Goal: Information Seeking & Learning: Learn about a topic

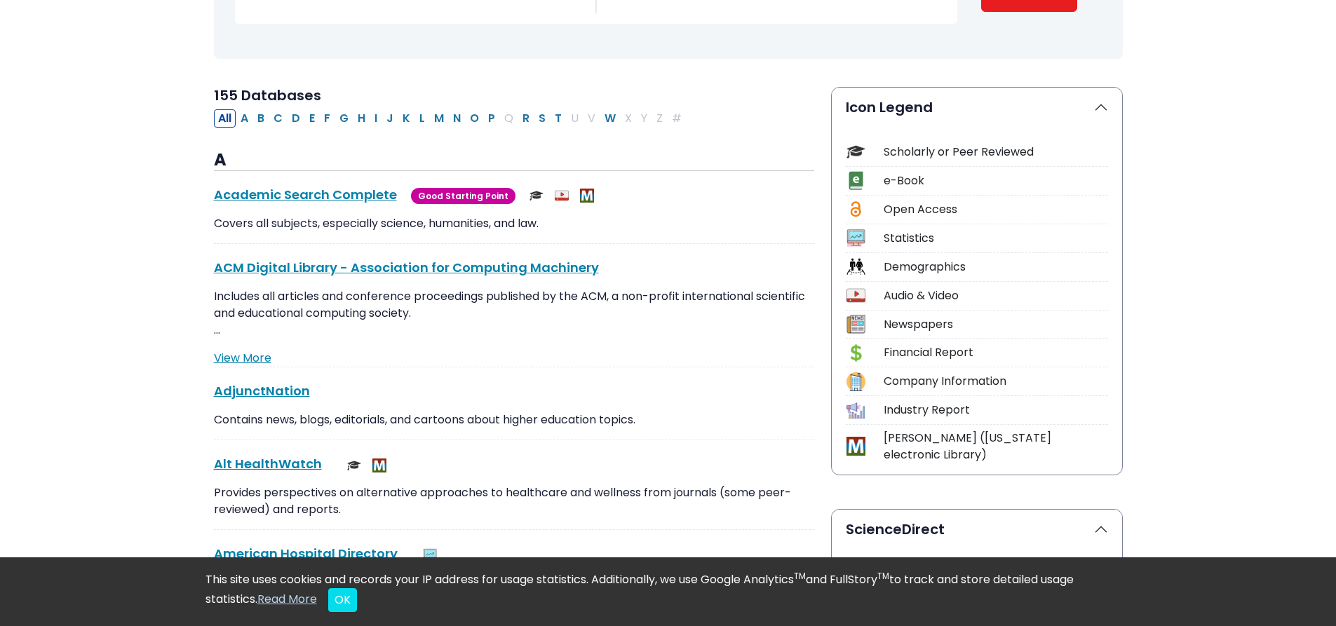
scroll to position [280, 0]
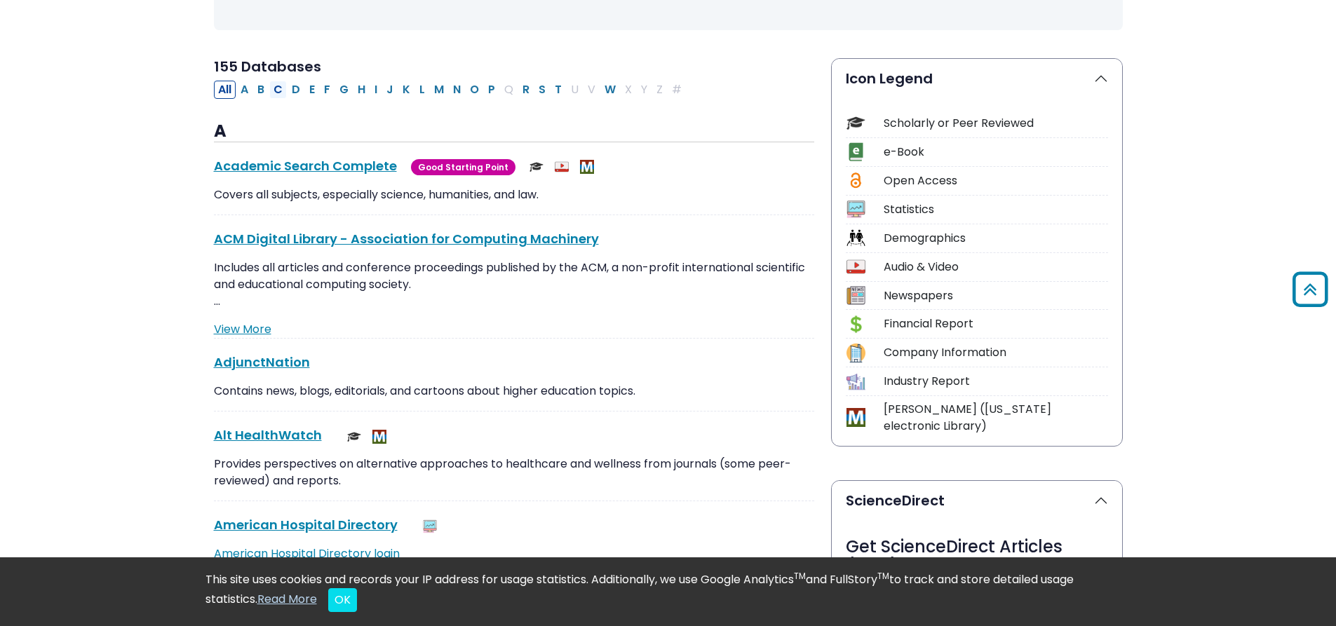
click at [278, 90] on button "C" at bounding box center [278, 90] width 18 height 18
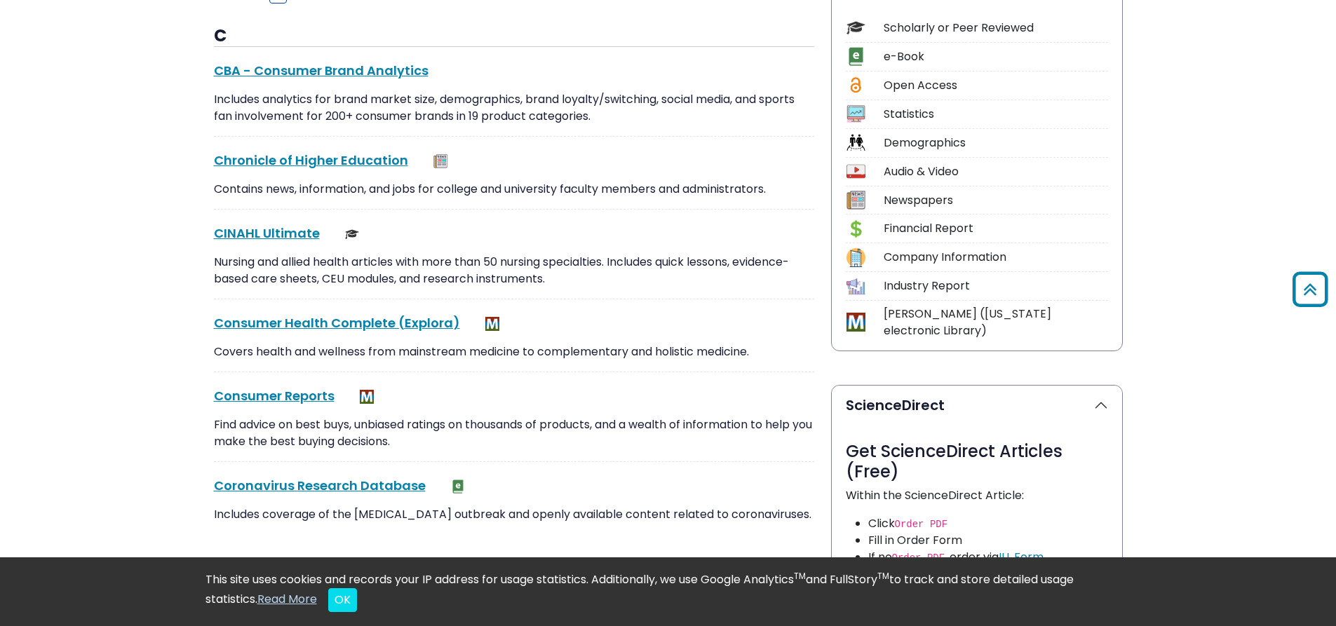
scroll to position [351, 0]
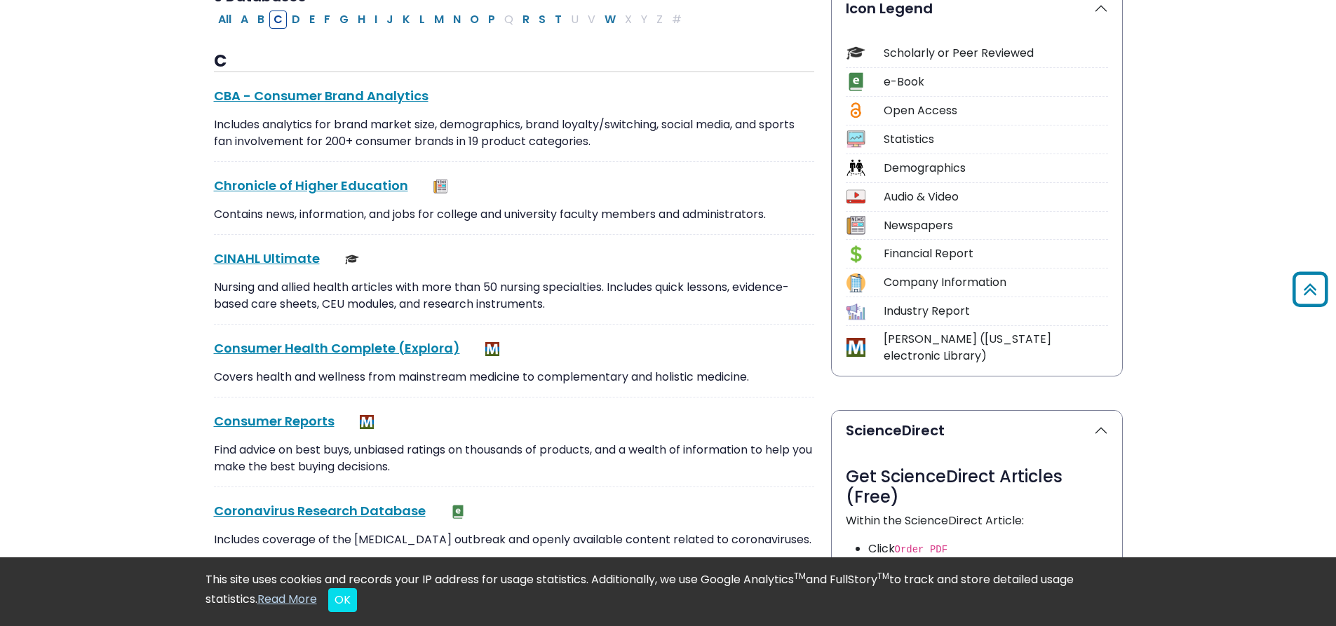
select select "Database Subject Filter"
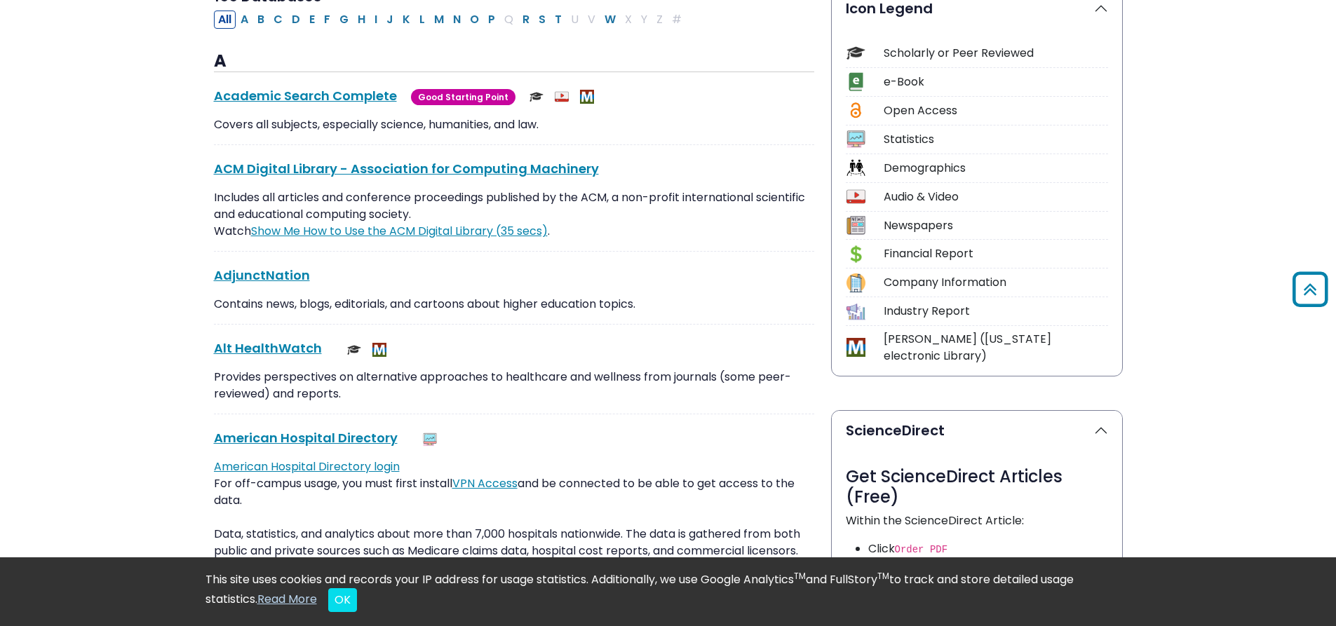
scroll to position [280, 0]
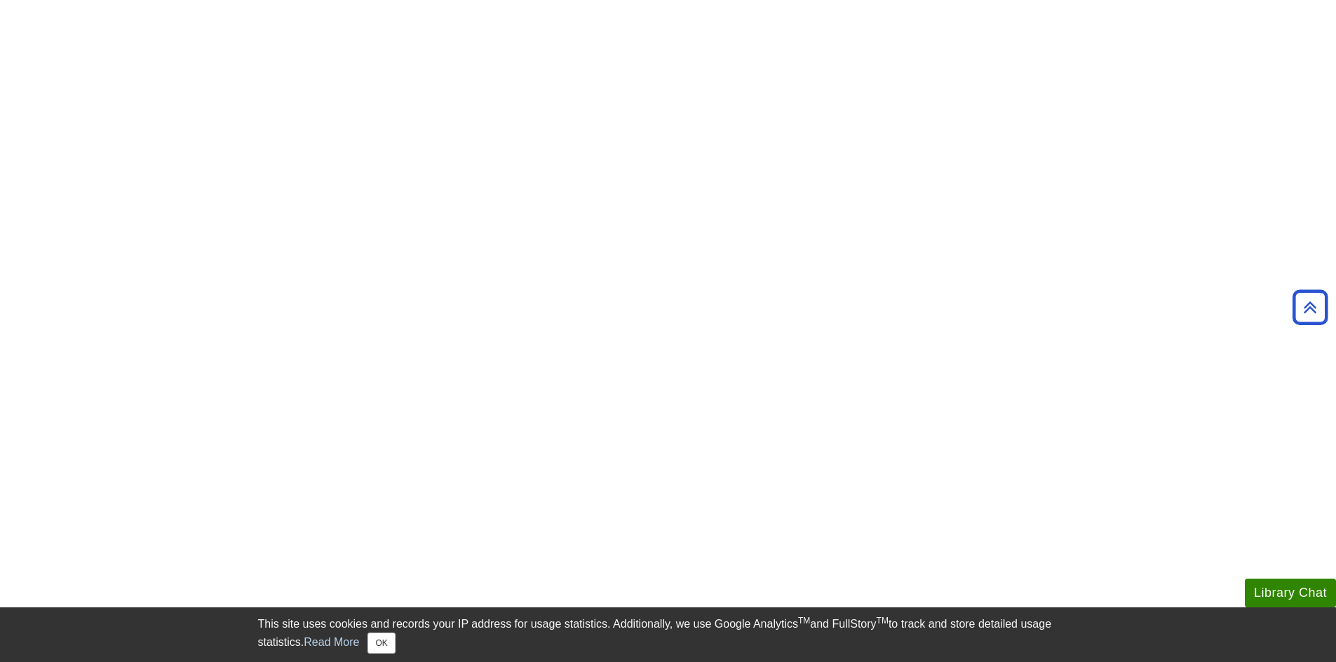
scroll to position [1052, 0]
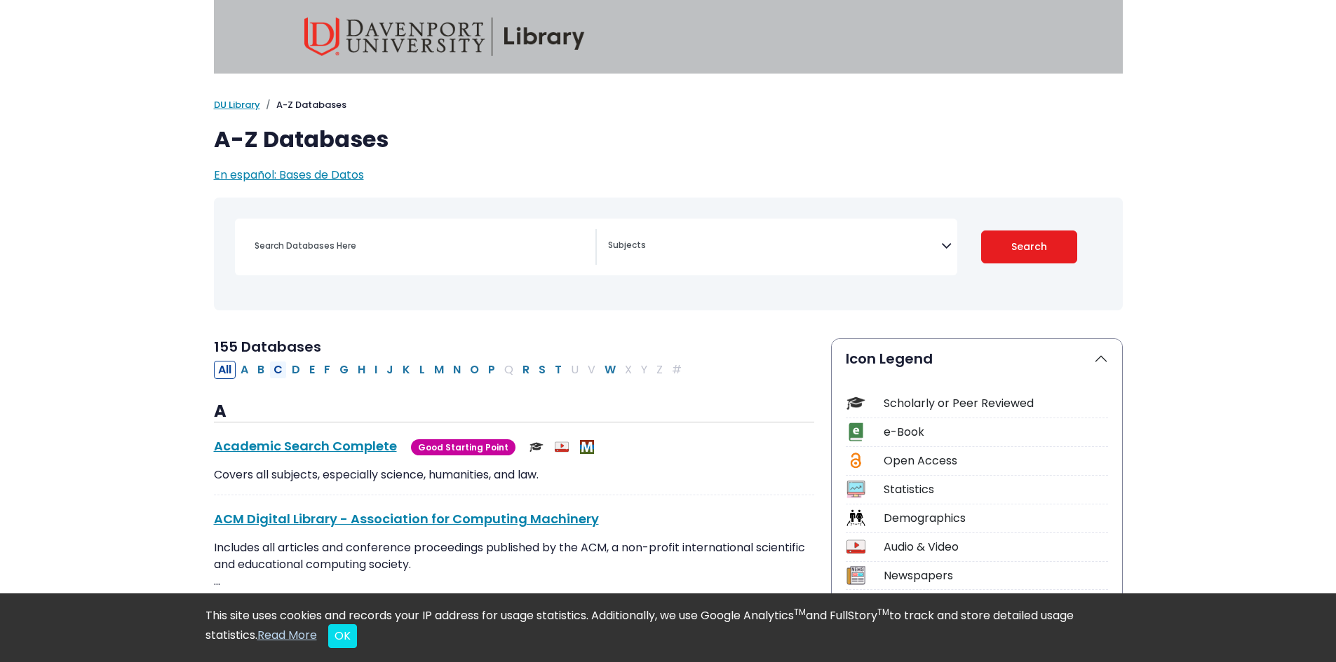
click at [278, 369] on button "C" at bounding box center [278, 370] width 18 height 18
select select "Database Subject Filter"
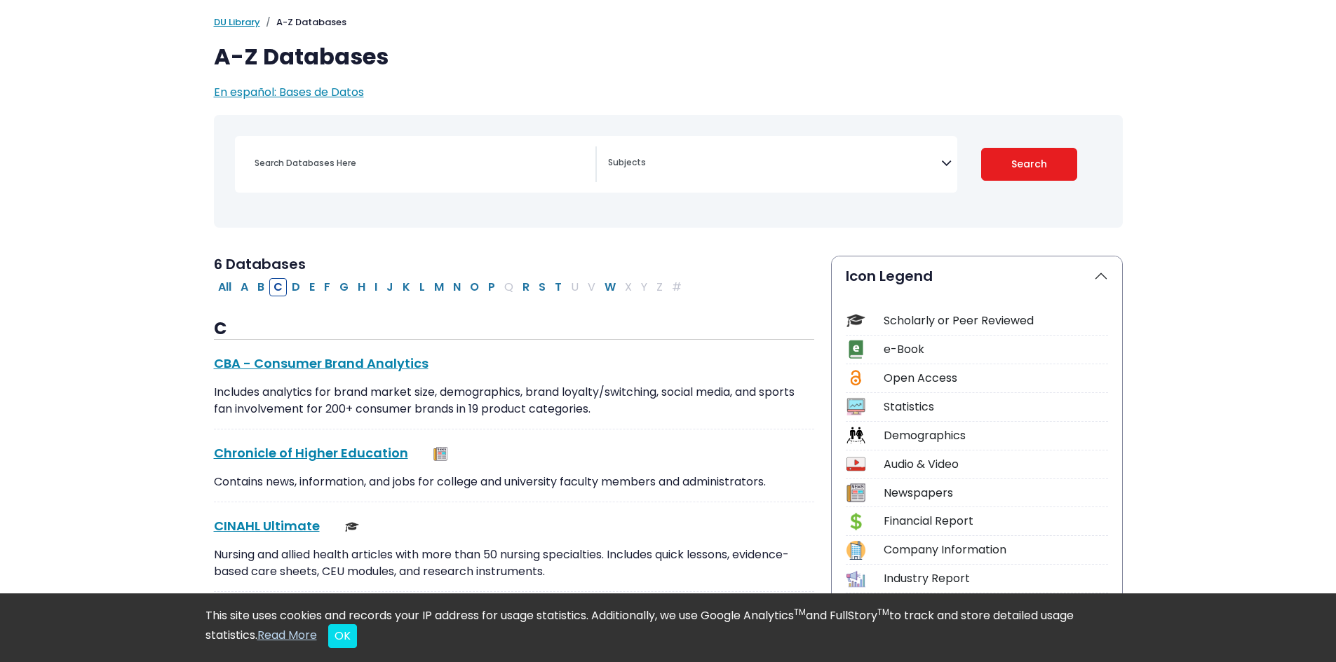
scroll to position [210, 0]
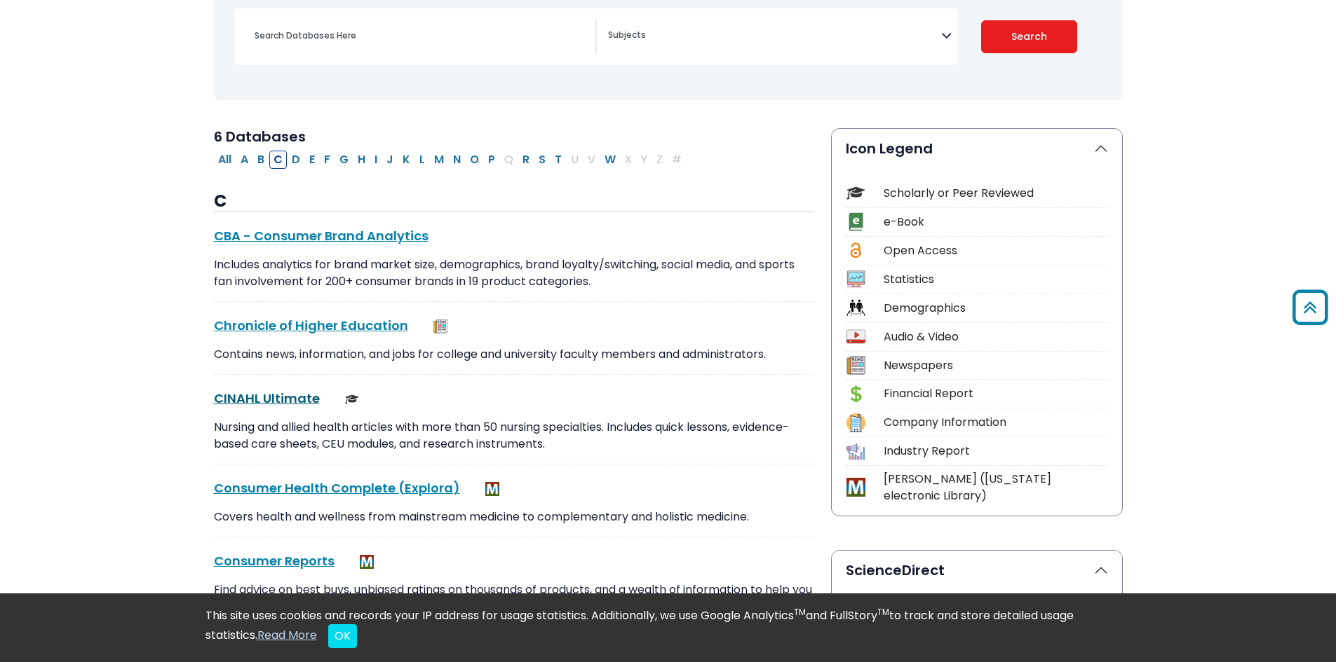
click at [267, 395] on link "CINAHL Ultimate This link opens in a new window" at bounding box center [267, 399] width 106 height 18
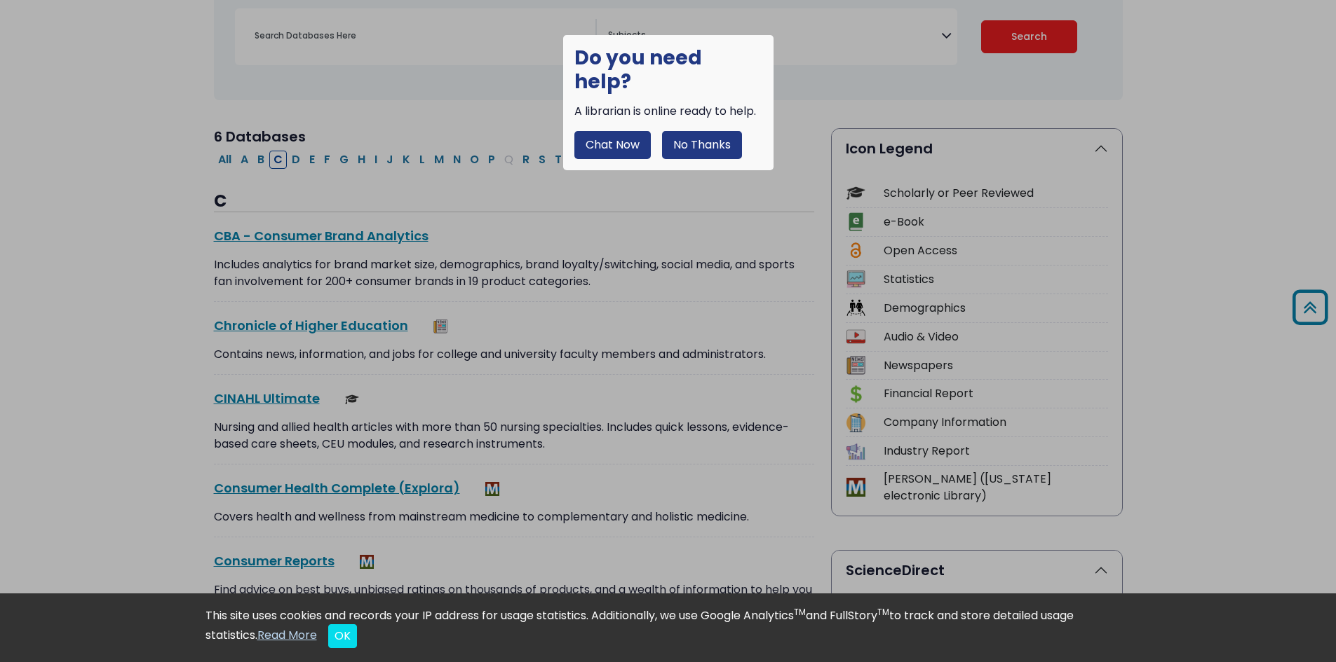
click at [700, 131] on button "No Thanks" at bounding box center [702, 145] width 80 height 28
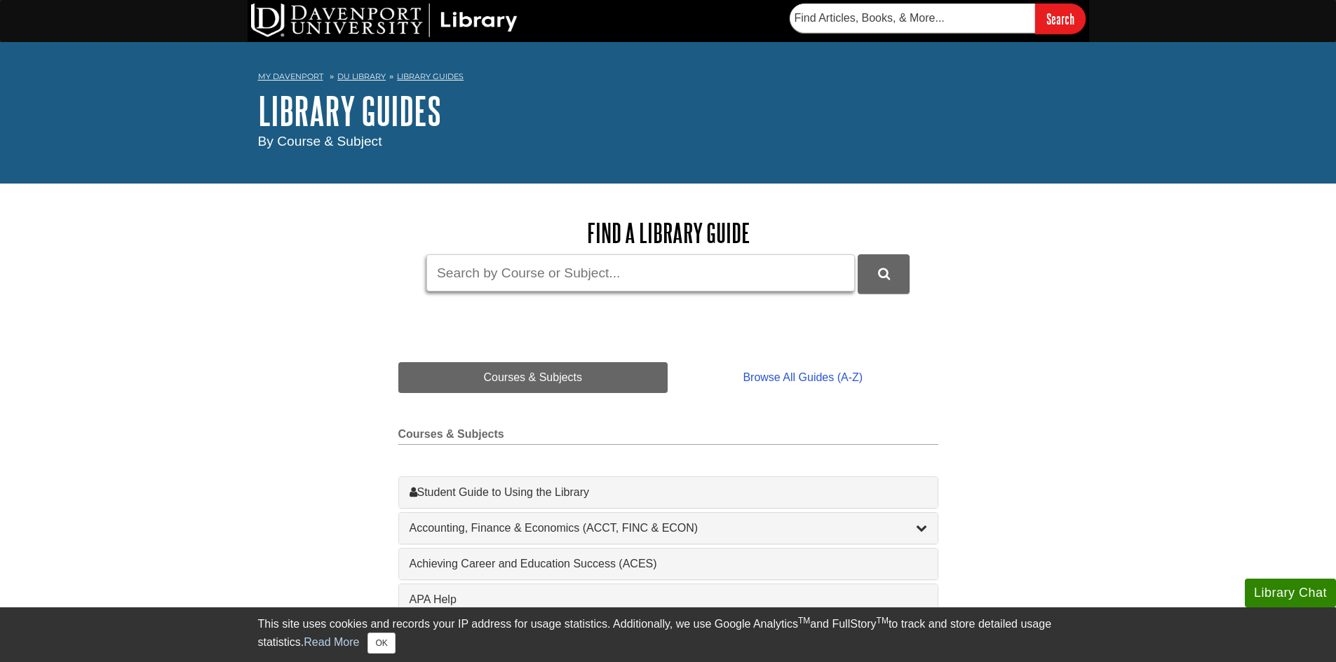
click at [498, 274] on input "Guide Search Terms" at bounding box center [640, 272] width 428 height 37
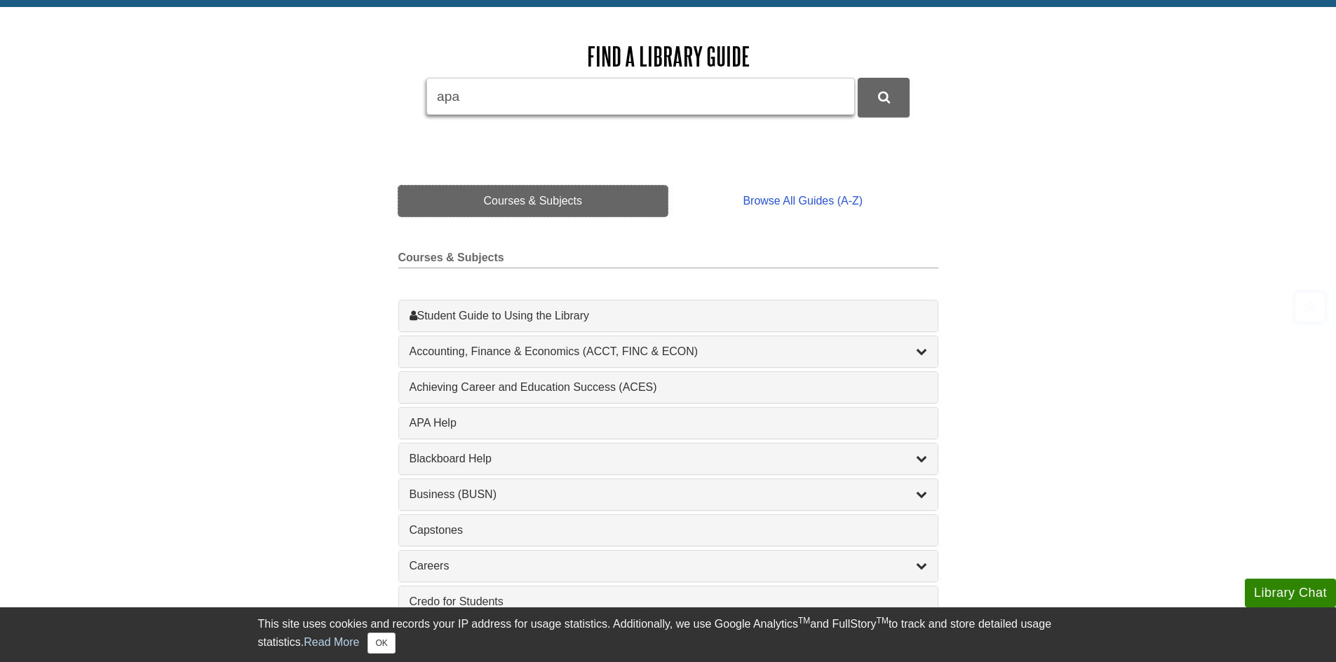
scroll to position [210, 0]
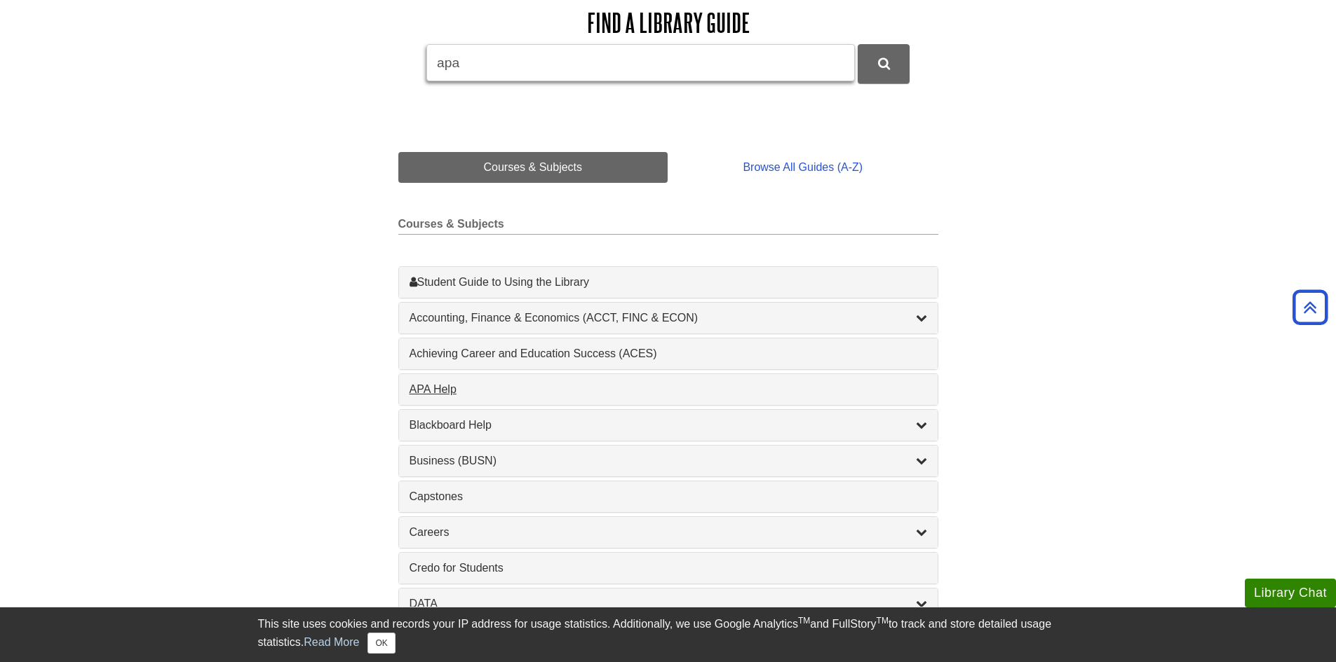
type input "apa"
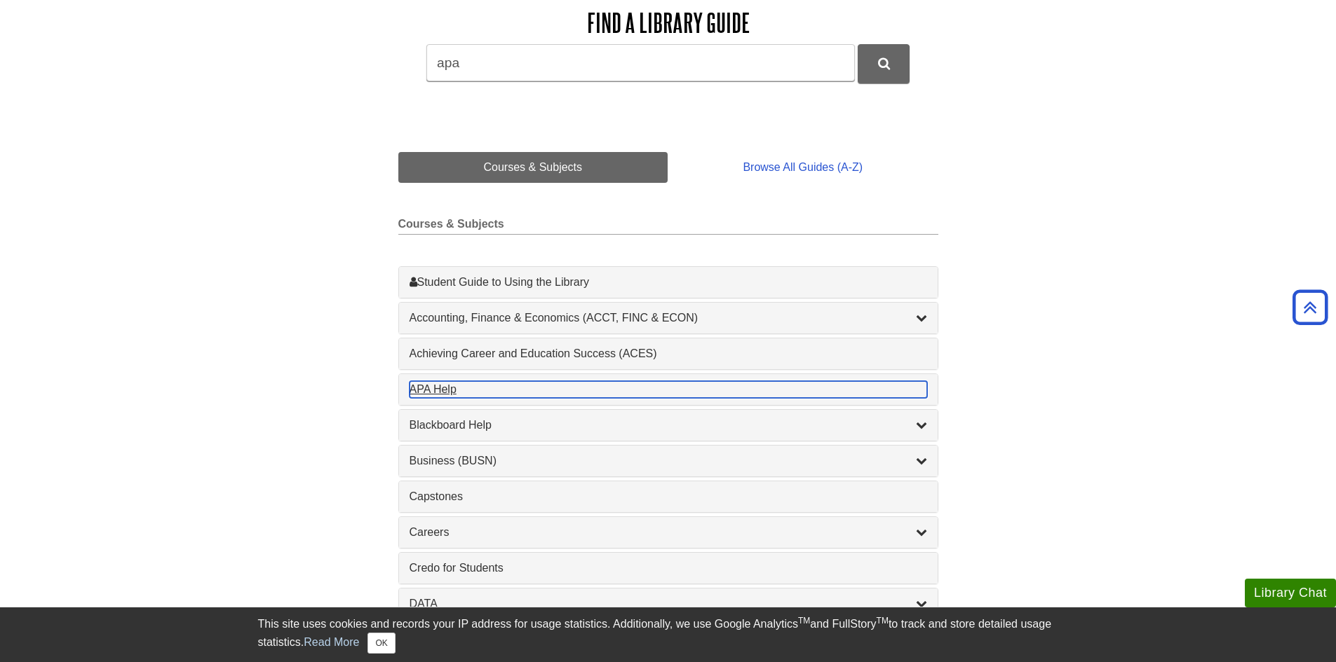
click at [428, 387] on div "APA Help , 1 guides" at bounding box center [667, 389] width 517 height 17
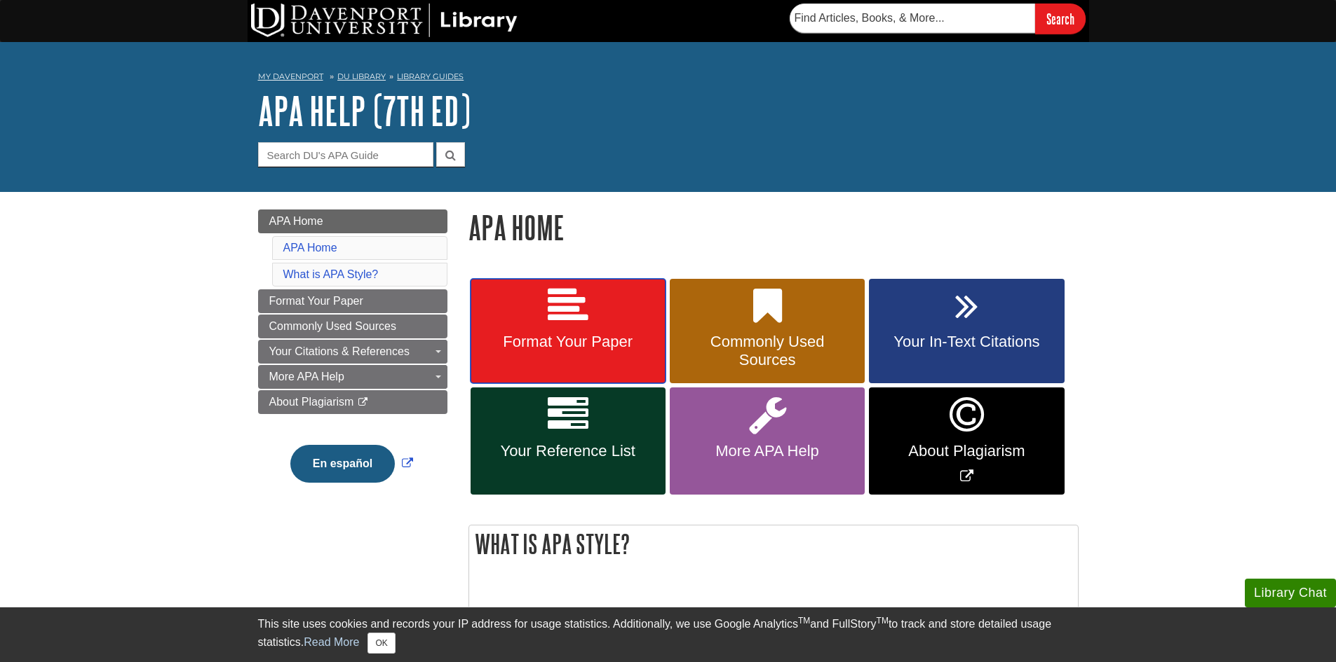
click at [558, 339] on span "Format Your Paper" at bounding box center [568, 342] width 174 height 18
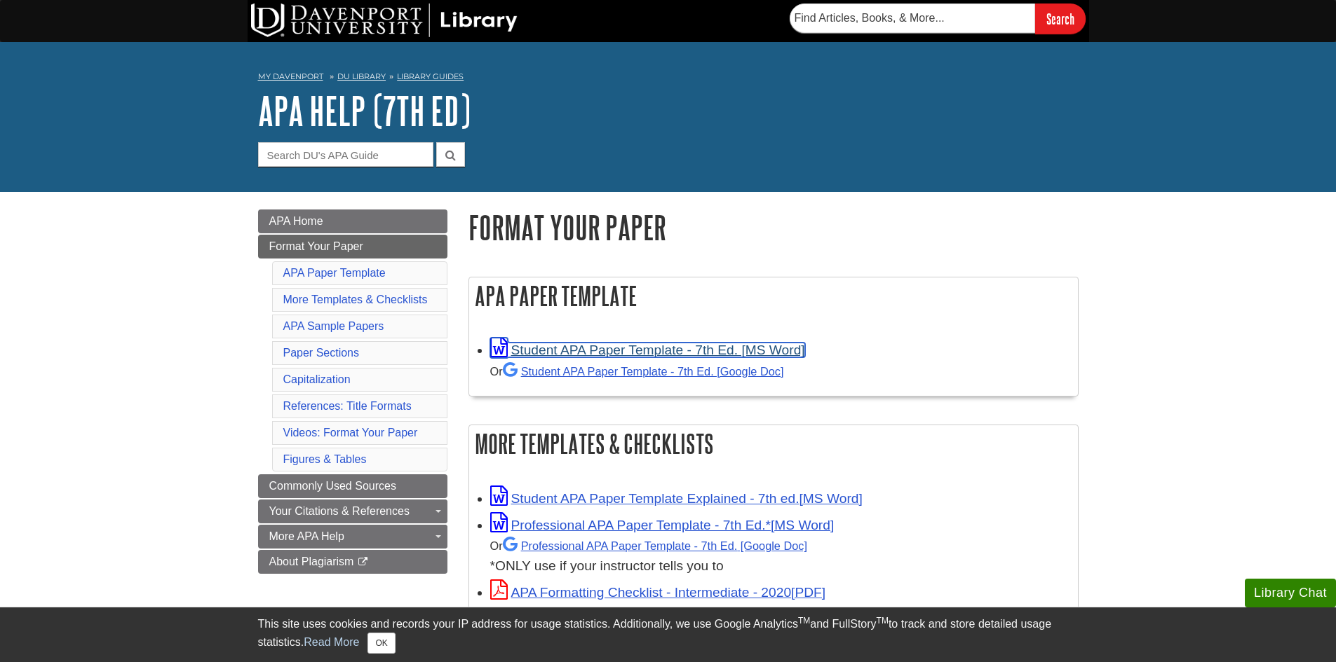
click at [633, 346] on link "Student APA Paper Template - 7th Ed. [MS Word]" at bounding box center [647, 350] width 315 height 15
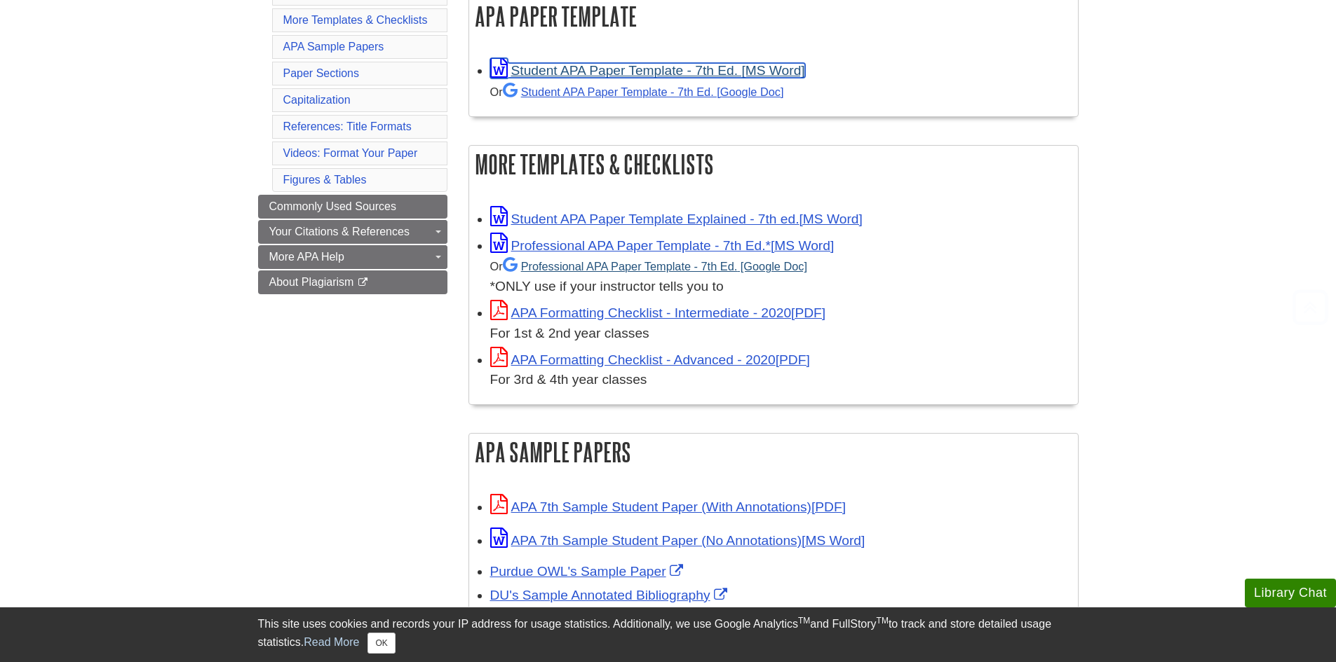
scroll to position [280, 0]
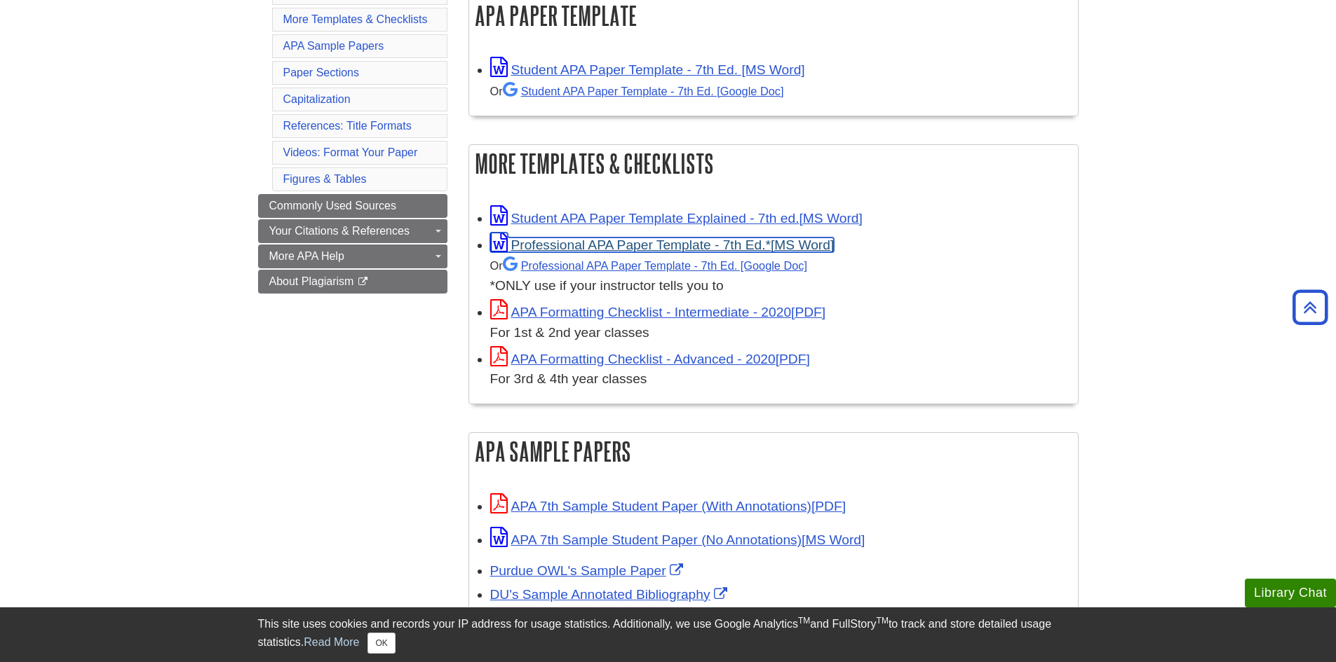
click at [615, 243] on link "Professional APA Paper Template - 7th Ed.*" at bounding box center [662, 245] width 344 height 15
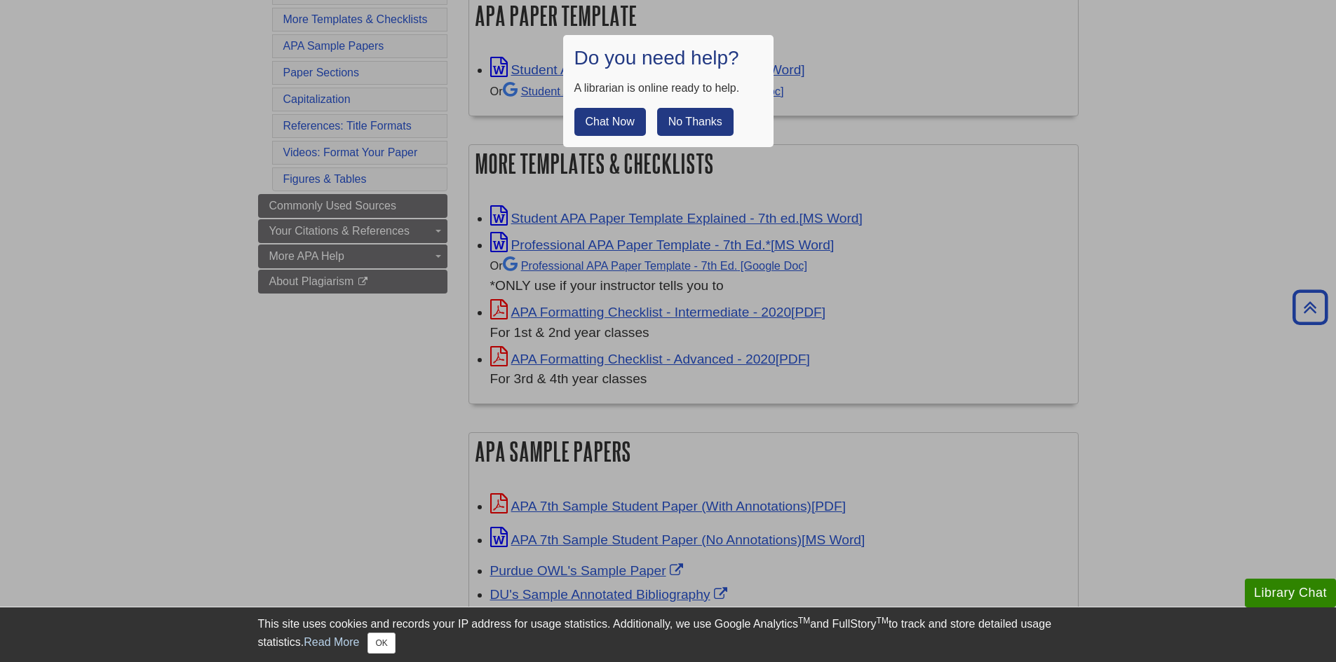
click at [692, 116] on button "No Thanks" at bounding box center [695, 122] width 76 height 28
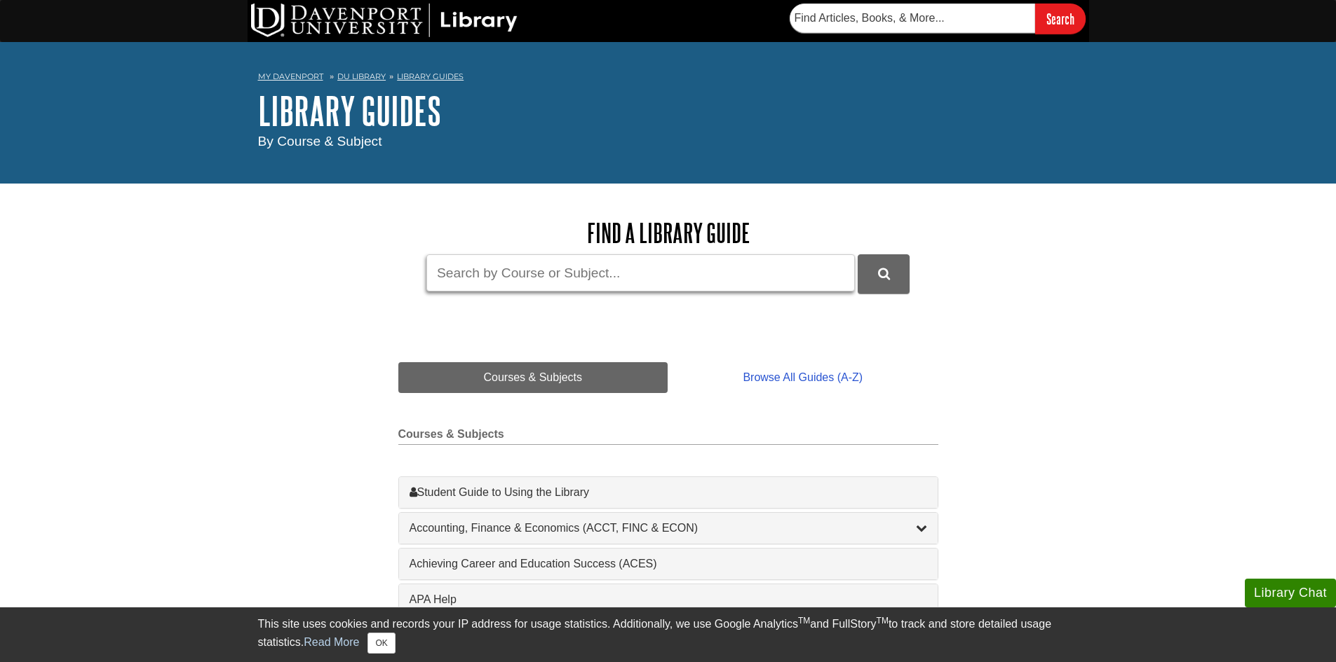
click at [515, 276] on input "Guide Search Terms" at bounding box center [640, 272] width 428 height 37
type input "google scholar"
click at [857, 254] on button "DU Library Guides Search" at bounding box center [883, 273] width 52 height 39
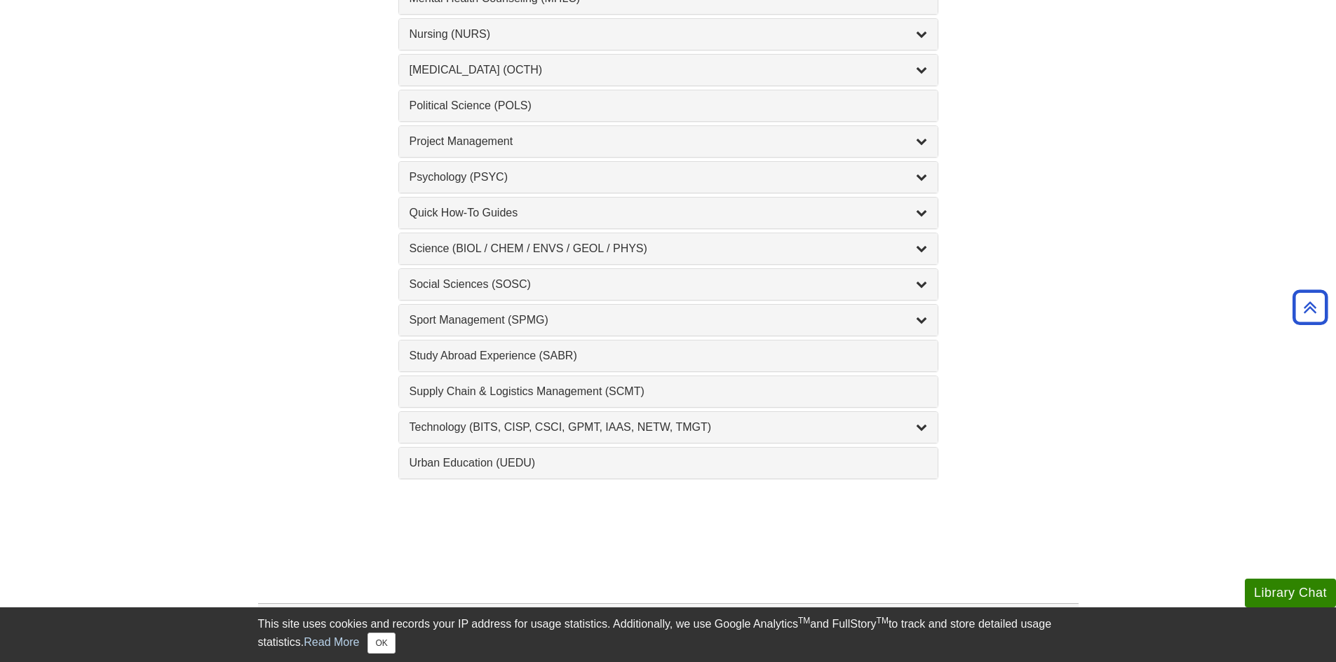
scroll to position [1332, 0]
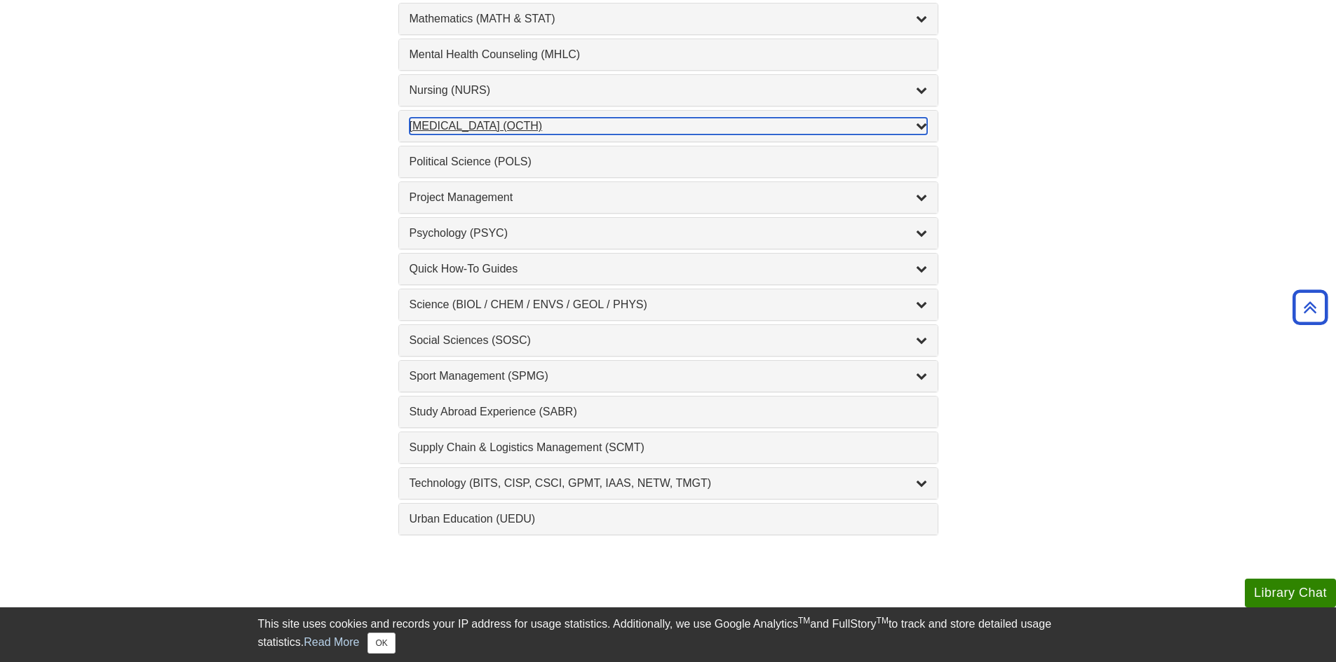
click at [514, 121] on div "Occupational Therapy (OCTH) , 2 guides" at bounding box center [667, 126] width 517 height 17
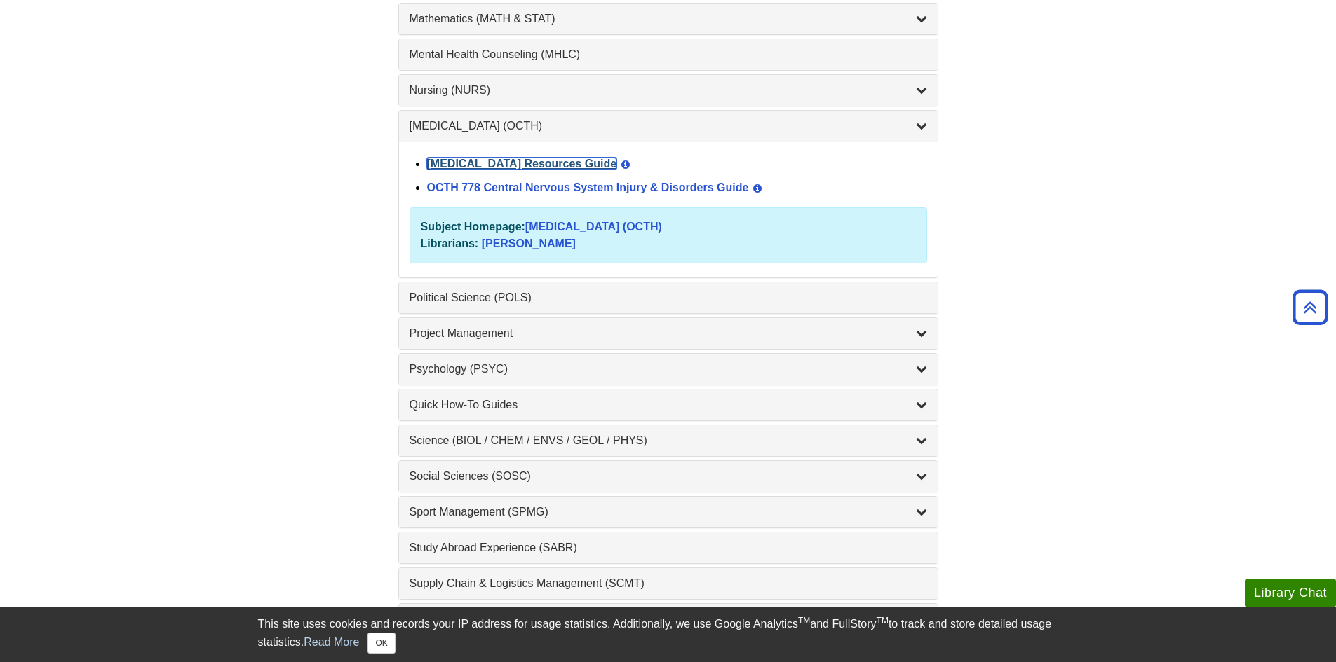
click at [468, 161] on link "Occupational Therapy Resources Guide" at bounding box center [522, 164] width 190 height 12
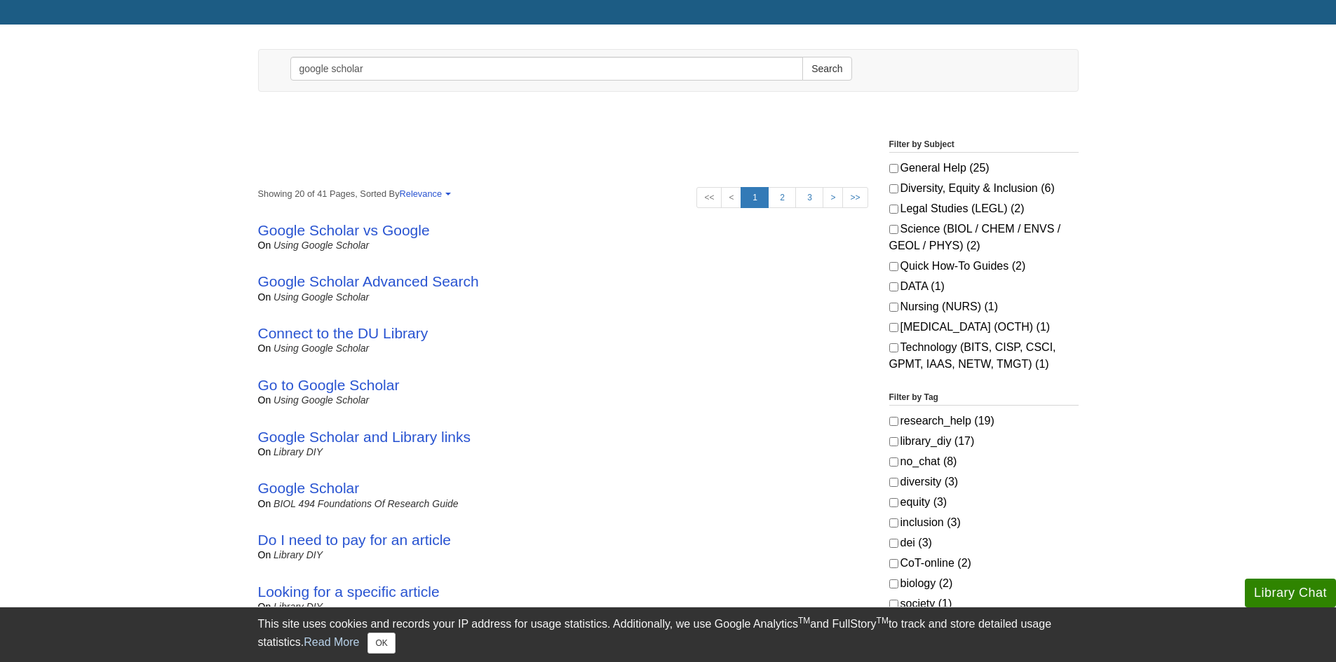
scroll to position [140, 0]
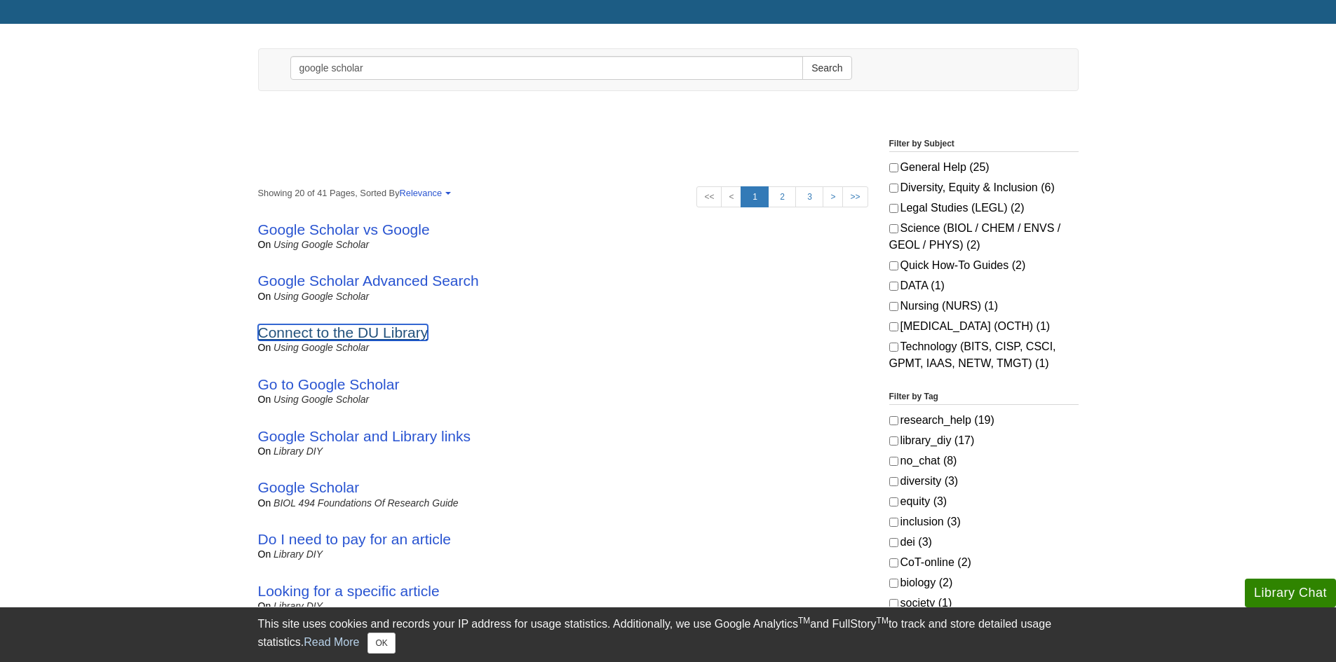
click at [288, 329] on link "Connect to the DU Library" at bounding box center [343, 333] width 170 height 16
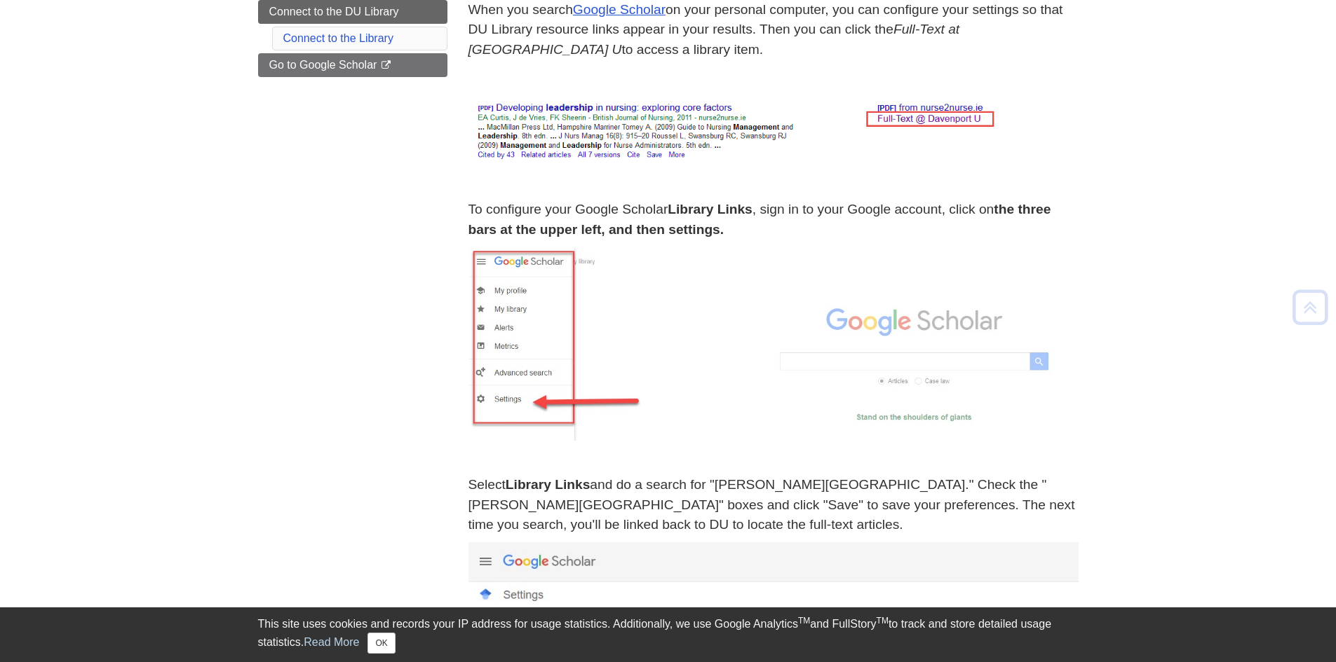
scroll to position [280, 0]
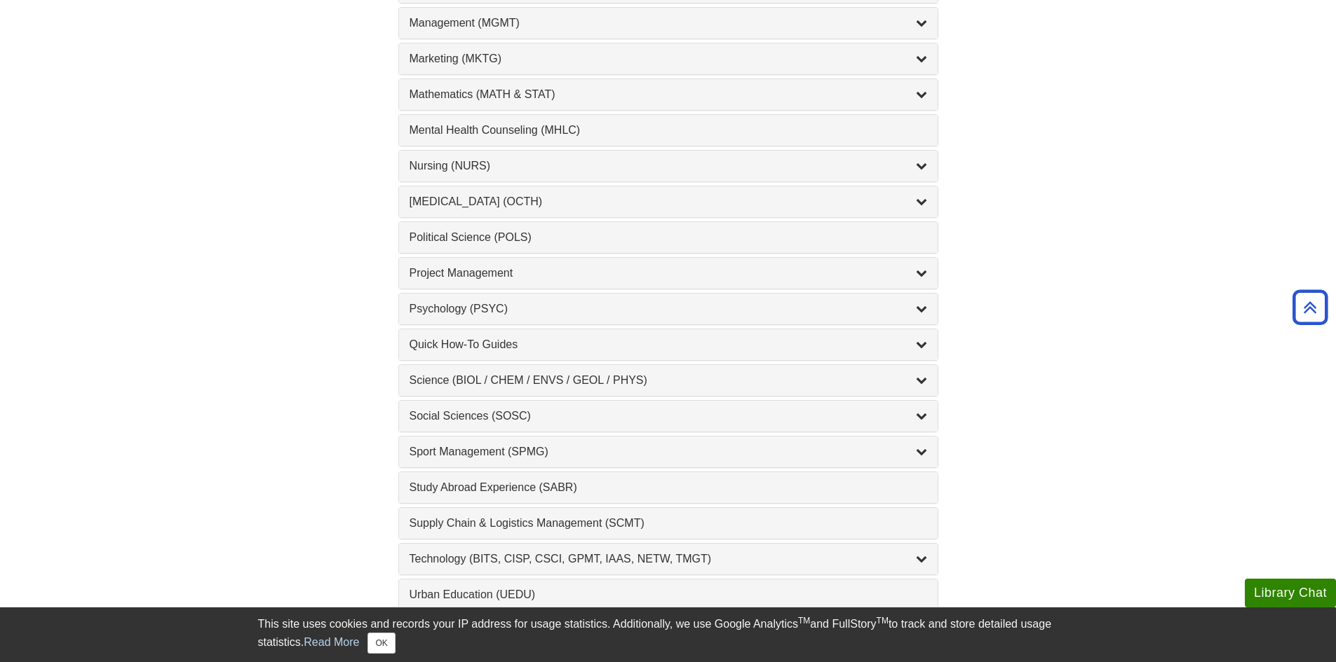
scroll to position [1262, 0]
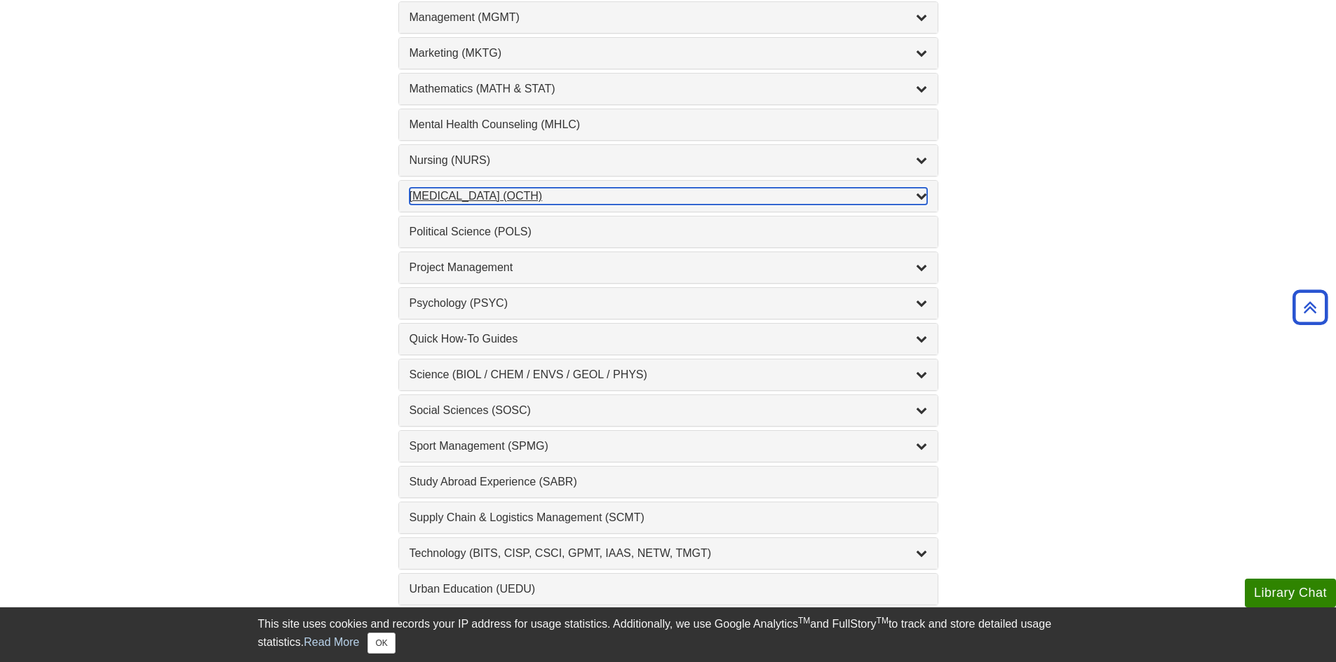
click at [444, 197] on div "[MEDICAL_DATA] (OCTH) , 2 guides" at bounding box center [667, 196] width 517 height 17
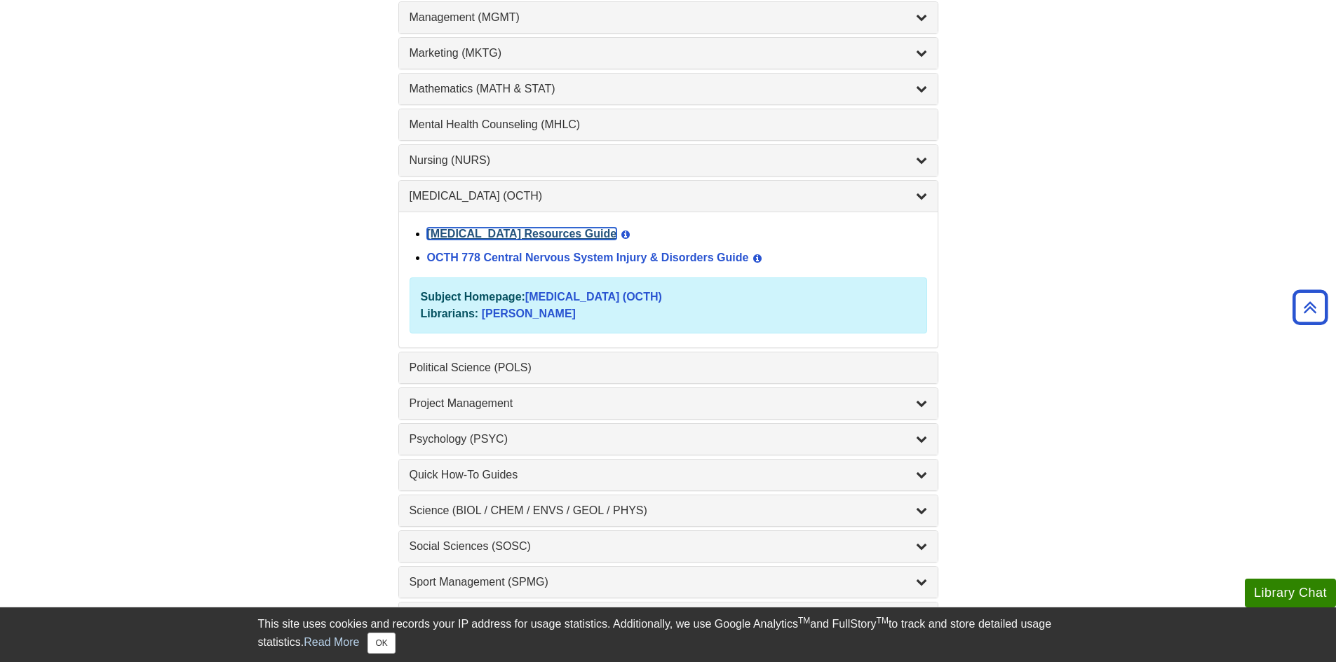
click at [503, 232] on link "[MEDICAL_DATA] Resources Guide" at bounding box center [522, 234] width 190 height 12
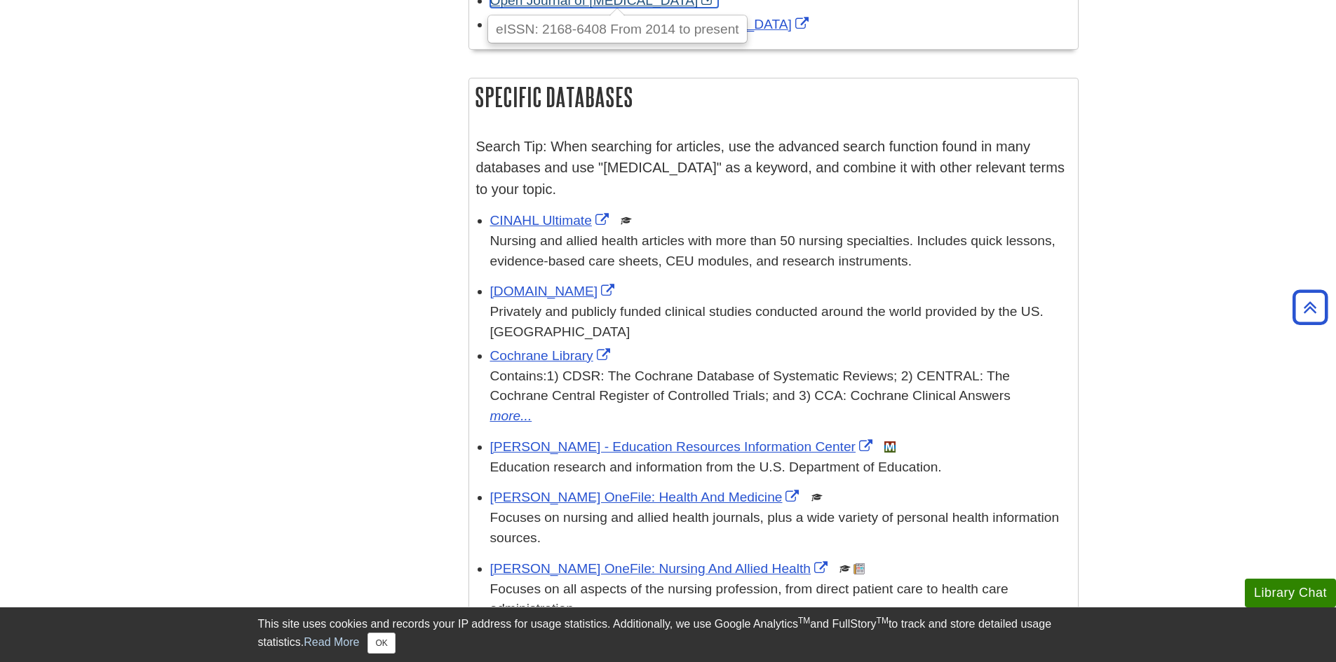
scroll to position [1052, 0]
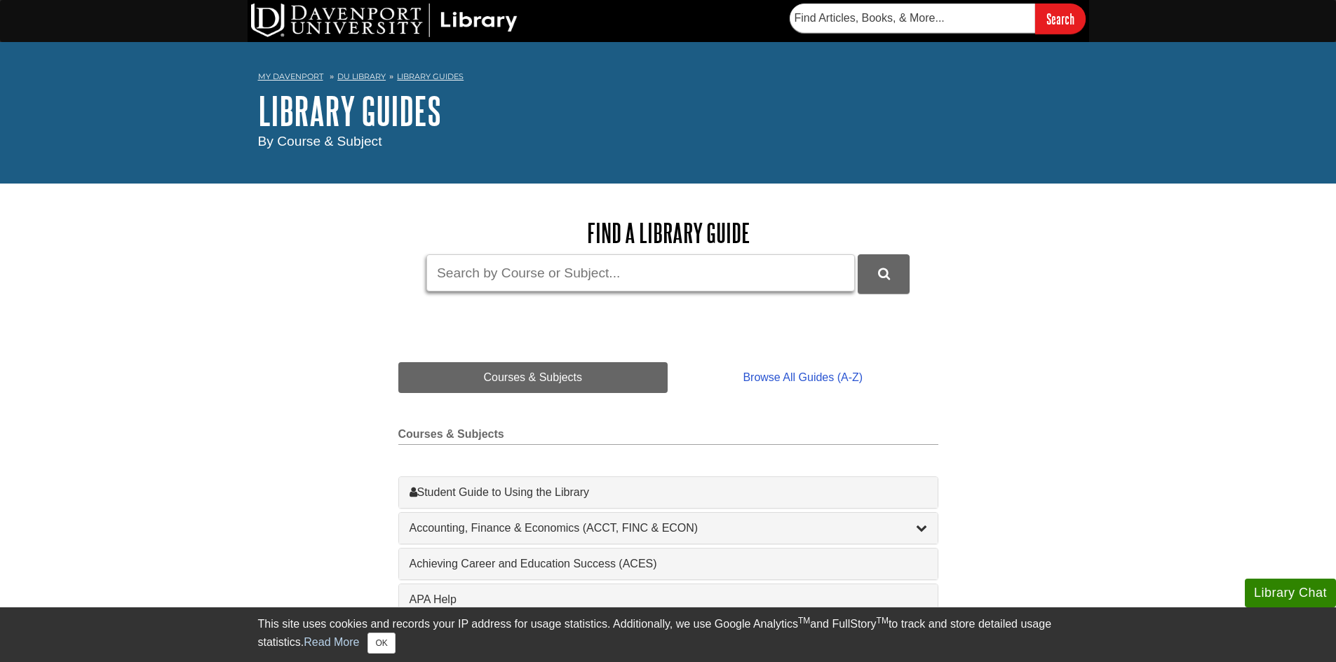
click at [548, 272] on input "Guide Search Terms" at bounding box center [640, 272] width 428 height 37
type input "zotero"
click at [857, 254] on button "DU Library Guides Search" at bounding box center [883, 273] width 52 height 39
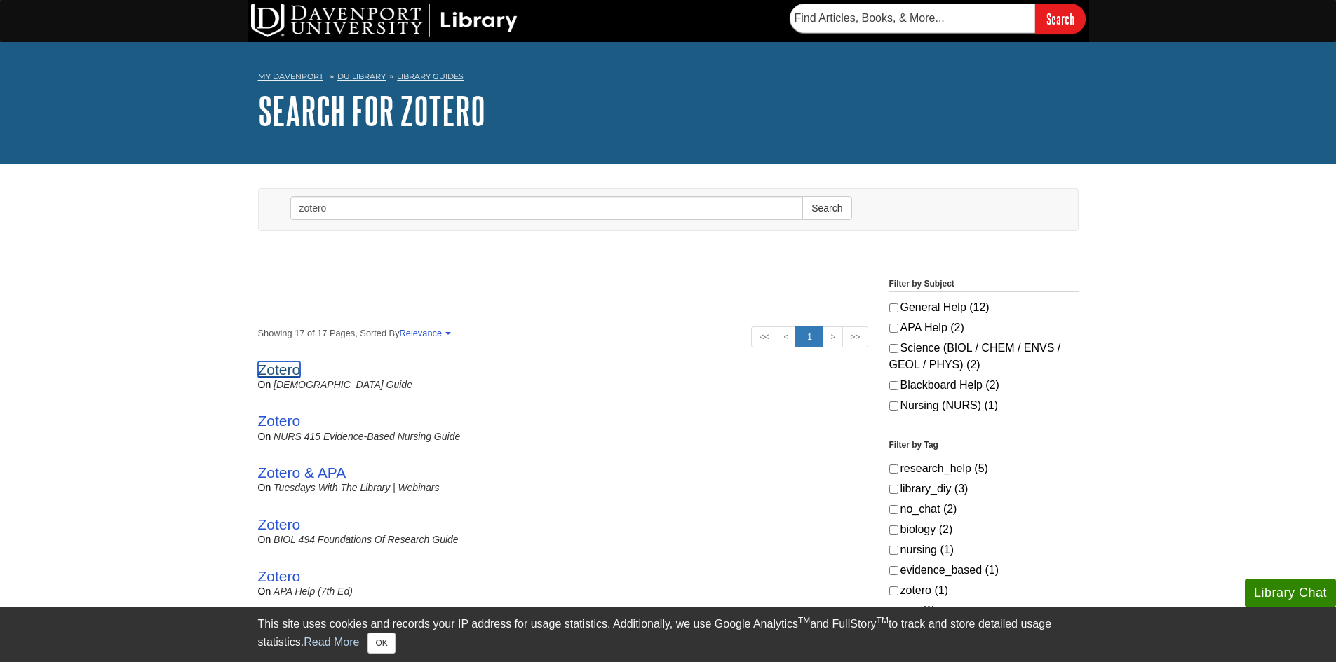
click at [279, 367] on link "Zotero" at bounding box center [279, 370] width 43 height 16
